Goal: Communication & Community: Ask a question

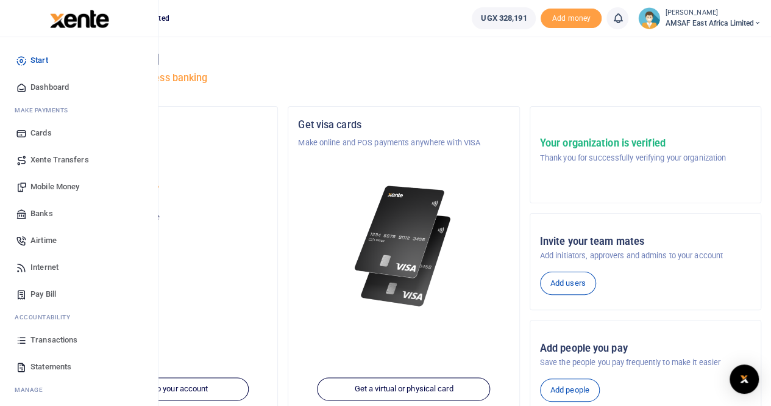
click at [59, 188] on span "Mobile Money" at bounding box center [54, 187] width 49 height 12
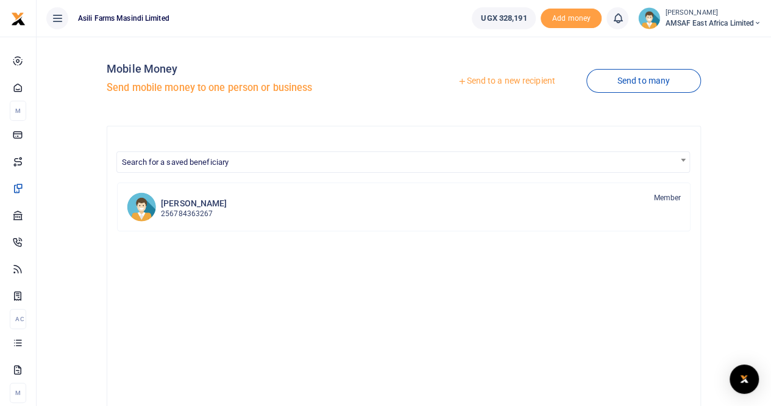
click at [473, 82] on link "Send to a new recipient" at bounding box center [506, 81] width 159 height 22
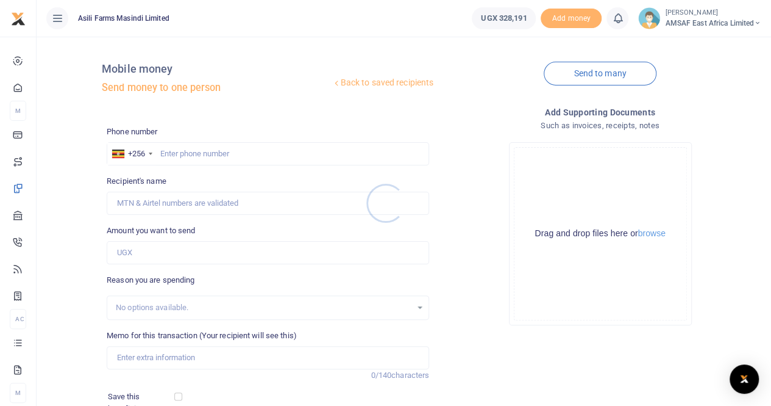
click at [190, 151] on div at bounding box center [385, 203] width 771 height 406
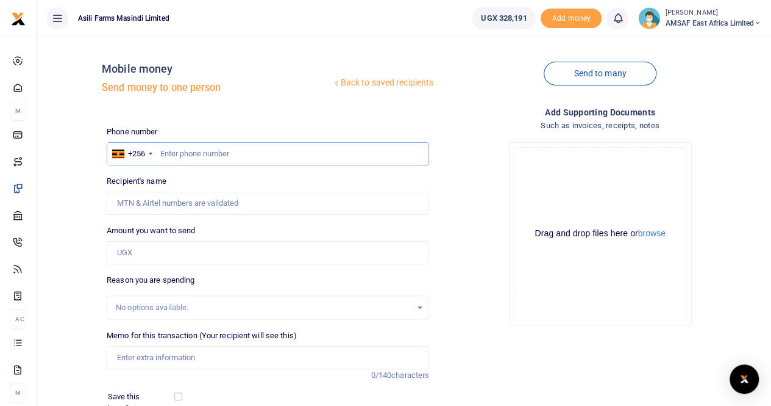
click at [190, 153] on input "text" at bounding box center [268, 153] width 323 height 23
paste input "7"
click at [210, 158] on input "text" at bounding box center [268, 153] width 323 height 23
type input "783403317"
type input "Deborah Katusiime"
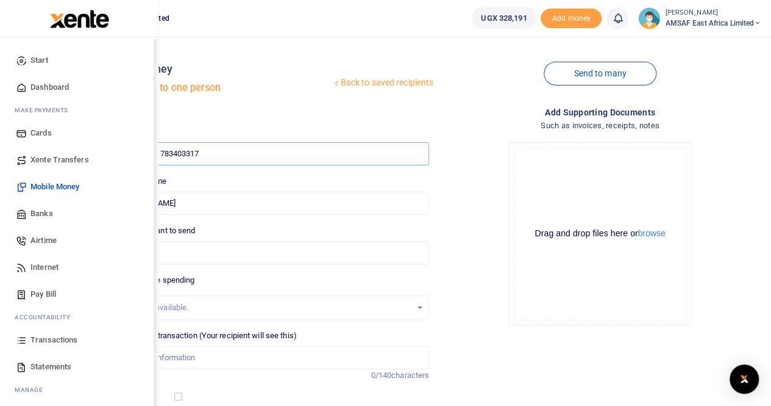
type input "783403317"
click at [66, 23] on img at bounding box center [79, 19] width 59 height 18
click at [26, 59] on icon at bounding box center [21, 60] width 11 height 11
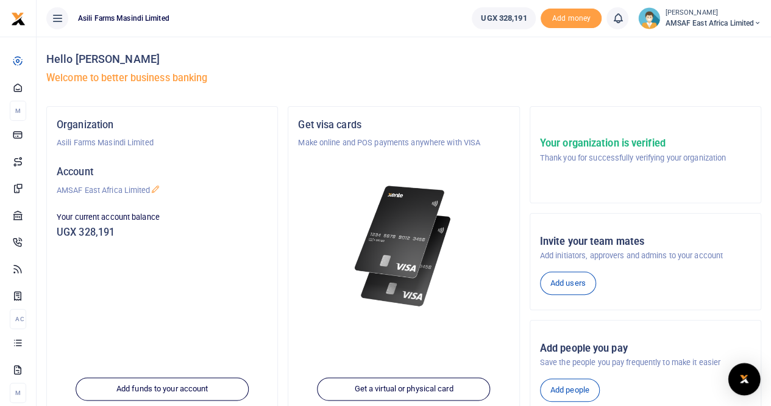
click at [743, 380] on img "Open Intercom Messenger" at bounding box center [745, 378] width 16 height 15
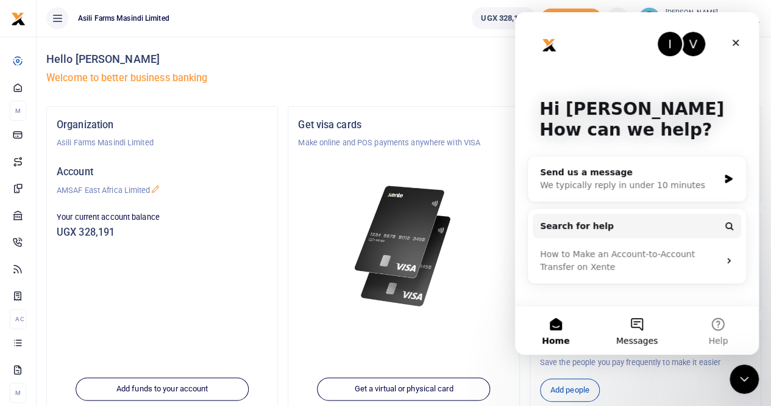
click at [640, 330] on button "Messages" at bounding box center [636, 330] width 81 height 49
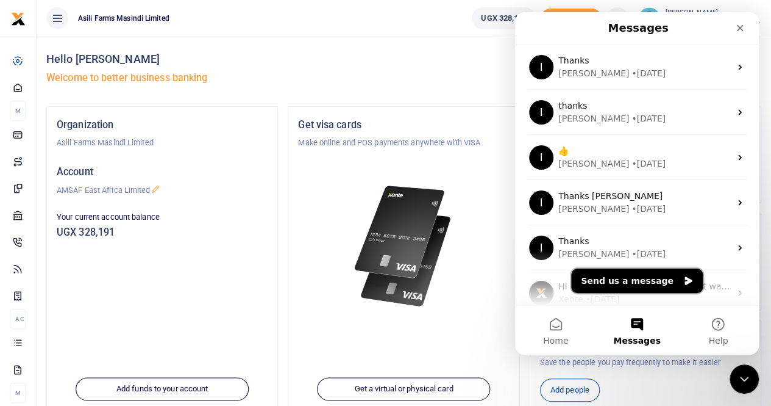
click at [611, 284] on button "Send us a message" at bounding box center [637, 280] width 132 height 24
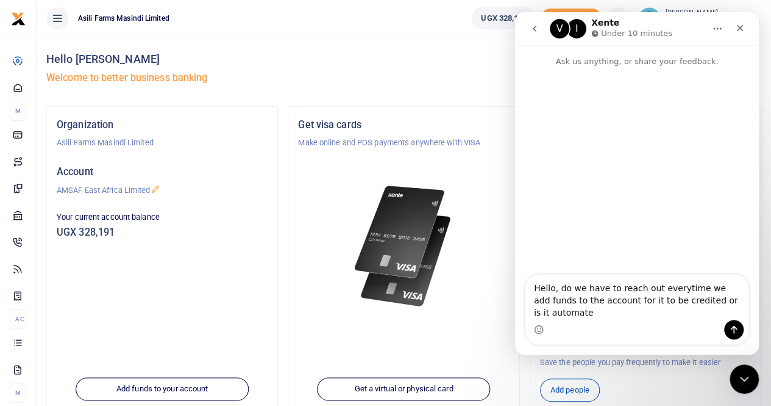
type textarea "Hello, do we have to reach out everytime we add funds to the account for it to …"
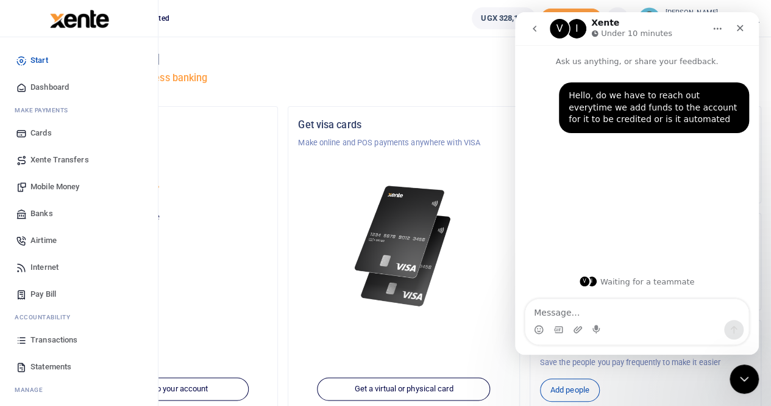
click at [44, 62] on span "Start" at bounding box center [39, 60] width 18 height 12
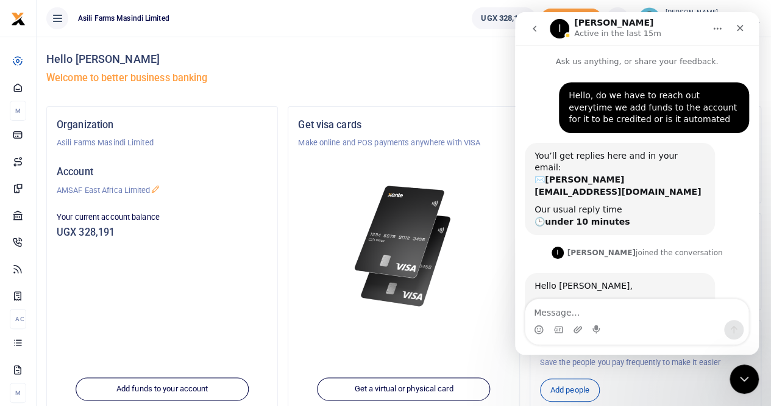
scroll to position [67, 0]
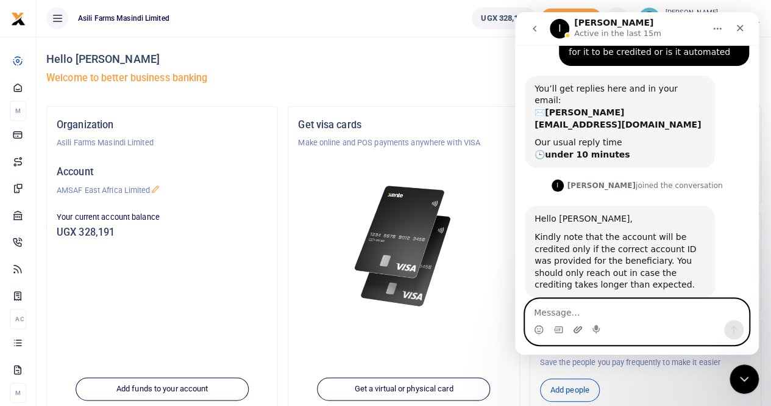
click at [578, 331] on icon "Upload attachment" at bounding box center [578, 329] width 10 height 10
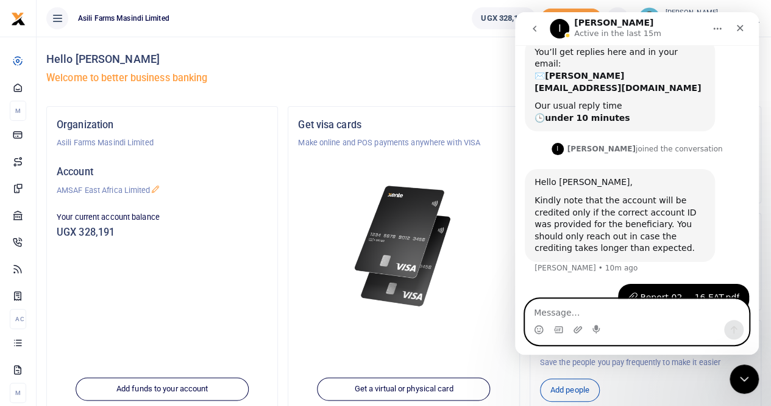
scroll to position [105, 0]
type textarea "i"
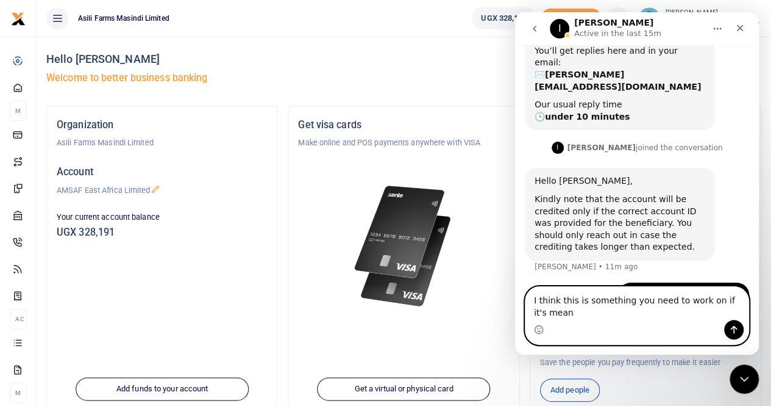
scroll to position [117, 0]
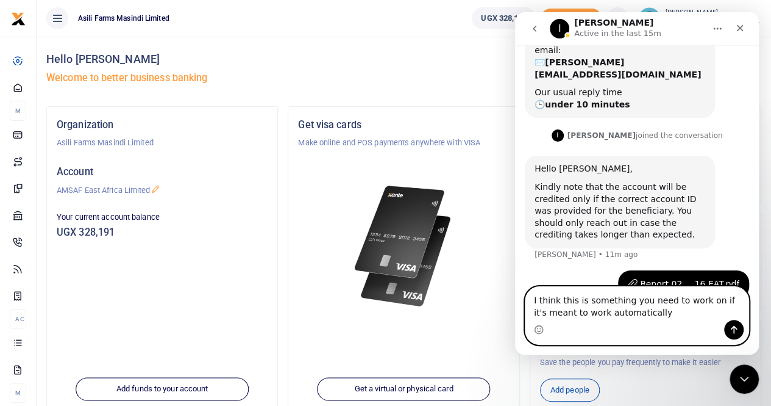
click at [684, 302] on textarea "I think this is something you need to work on if it's meant to work automatical…" at bounding box center [637, 303] width 223 height 33
click at [707, 302] on textarea "I think this is something you need to check on if it's meant to work automatica…" at bounding box center [637, 303] width 223 height 33
click at [616, 313] on textarea "I think this is something you need to check if it's meant to work automatically" at bounding box center [637, 303] width 223 height 33
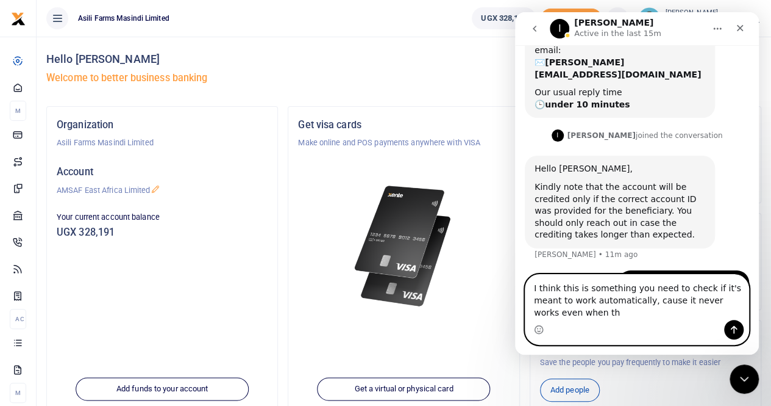
scroll to position [129, 0]
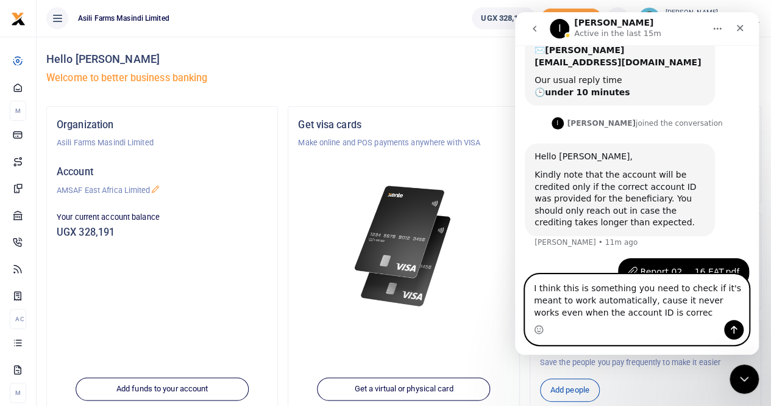
type textarea "I think this is something you need to check if it's meant to work automatically…"
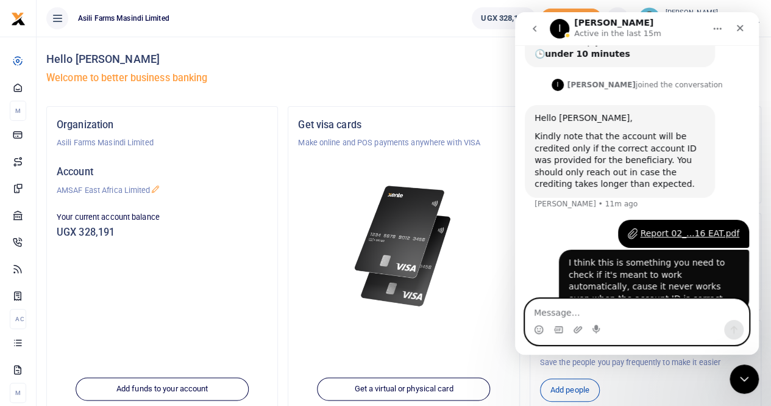
scroll to position [169, 0]
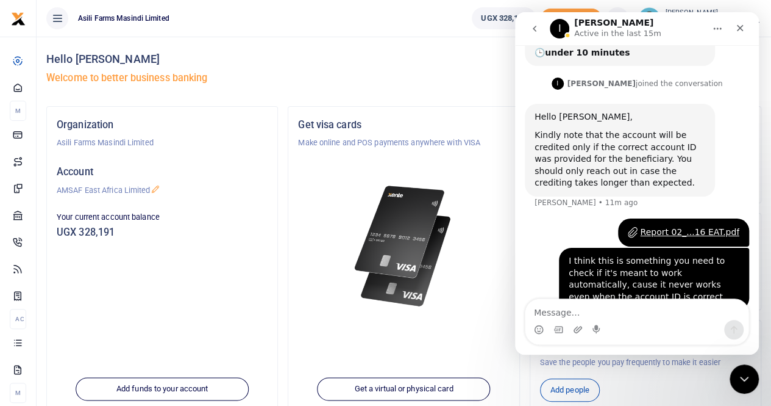
click at [457, 72] on h5 "Welcome to better business banking" at bounding box center [403, 78] width 715 height 12
click at [737, 373] on icon "Close Intercom Messenger" at bounding box center [742, 377] width 15 height 15
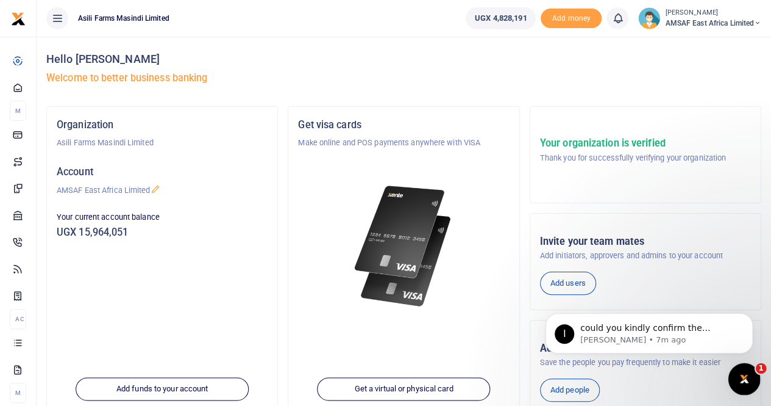
click at [729, 376] on div "Open Intercom Messenger" at bounding box center [743, 377] width 40 height 40
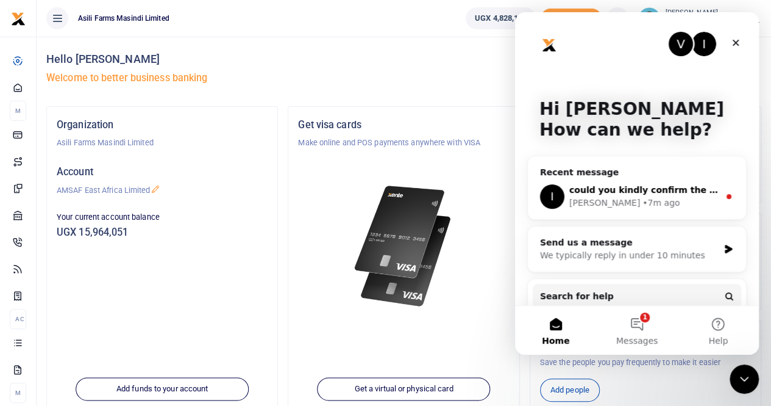
click at [657, 198] on div "Ibrahim • 7m ago" at bounding box center [645, 202] width 150 height 13
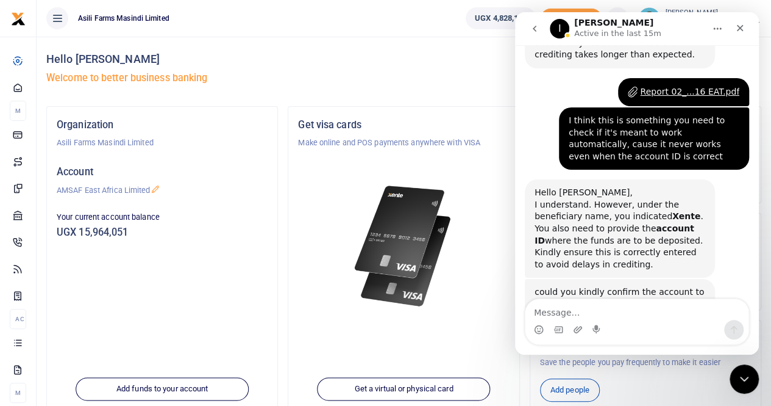
scroll to position [305, 0]
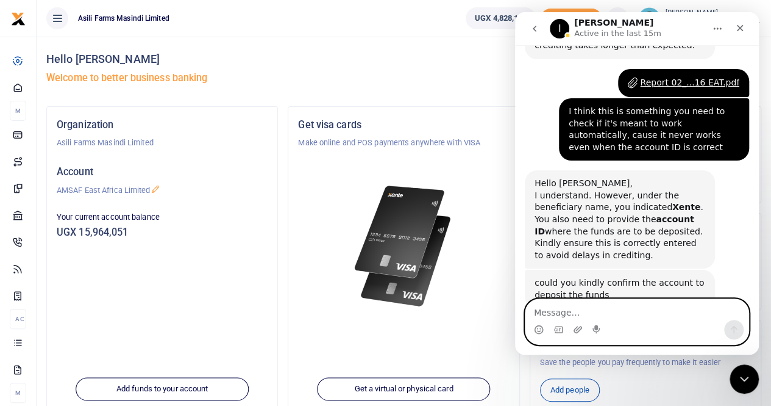
click at [577, 312] on textarea "Message…" at bounding box center [637, 309] width 223 height 21
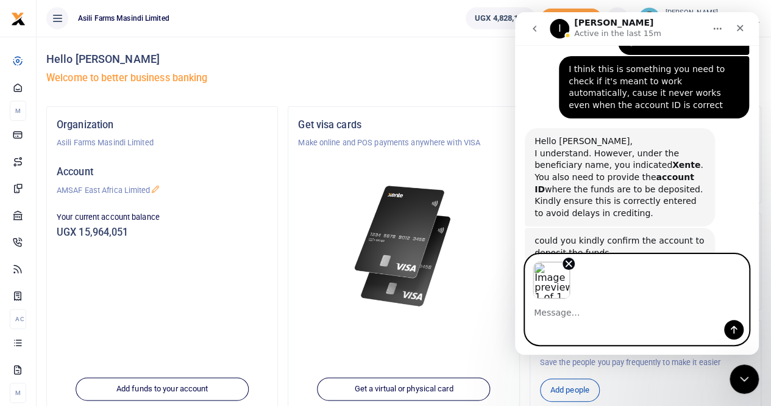
scroll to position [349, 0]
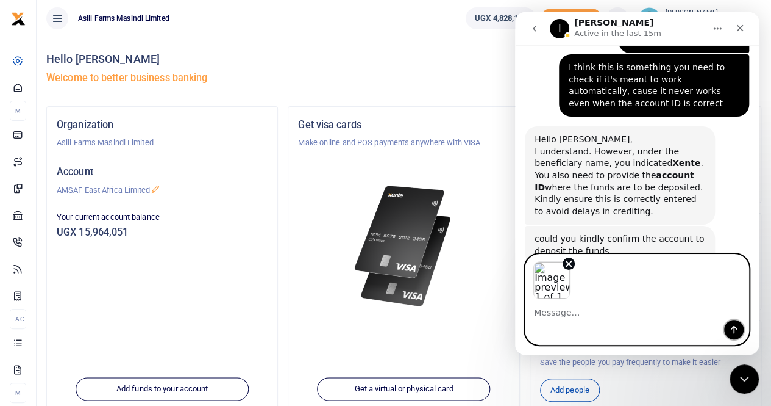
click at [731, 331] on icon "Send a message…" at bounding box center [734, 329] width 10 height 10
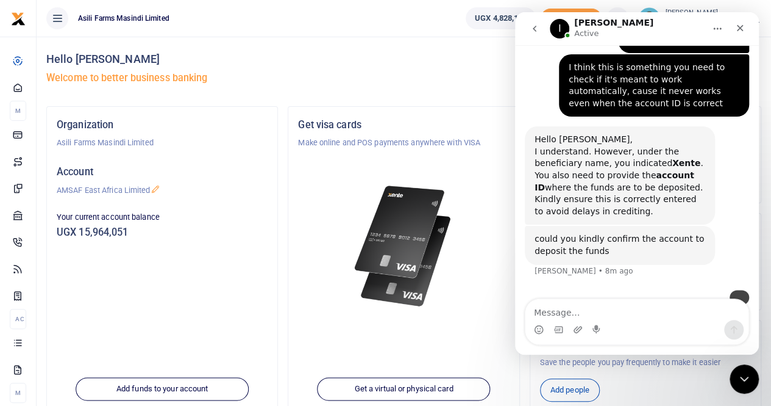
scroll to position [393, 0]
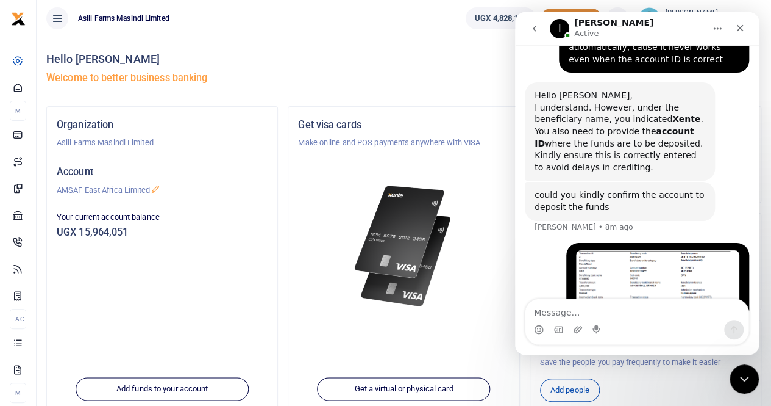
click at [553, 9] on span "Add money" at bounding box center [571, 19] width 61 height 20
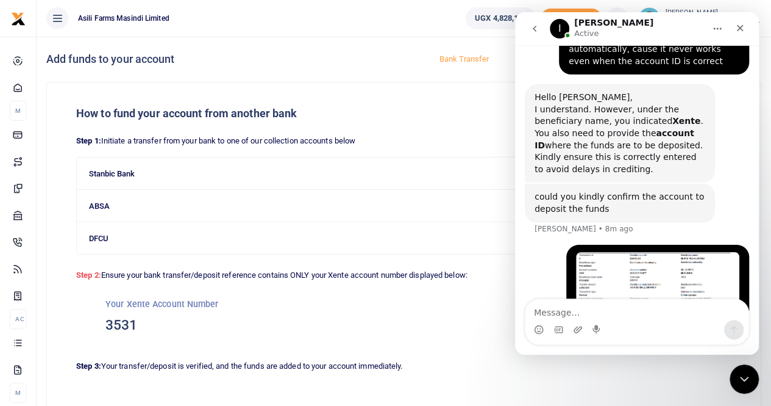
scroll to position [393, 0]
click at [576, 313] on textarea "Message…" at bounding box center [637, 309] width 223 height 21
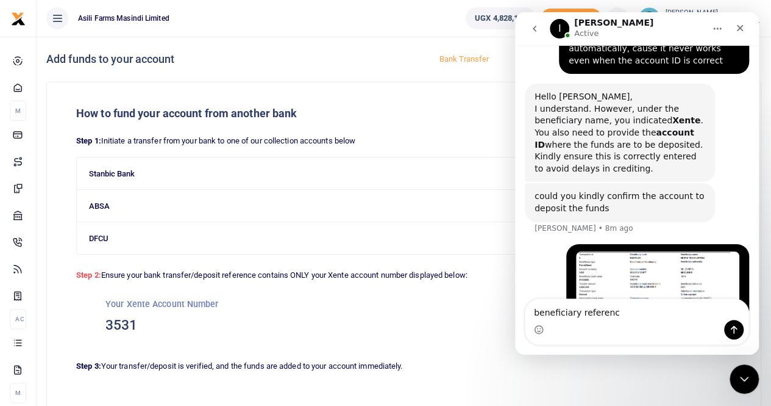
type textarea "beneficiary reference"
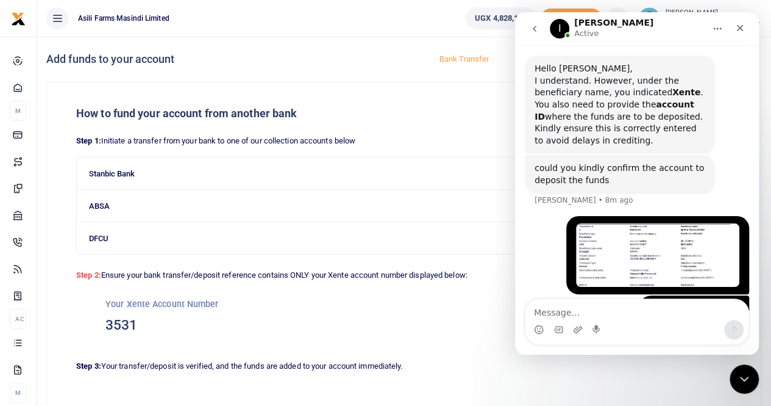
scroll to position [467, 0]
